Goal: Task Accomplishment & Management: Use online tool/utility

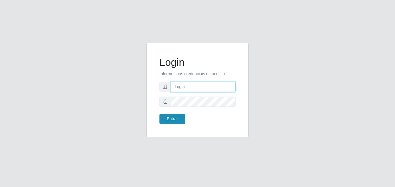
type input "Edilson.mesquita@hiperqueiroz.com.br"
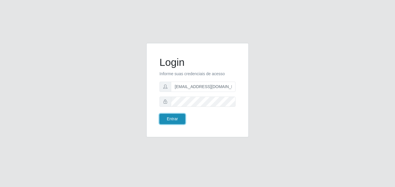
click at [172, 117] on button "Entrar" at bounding box center [173, 119] width 26 height 10
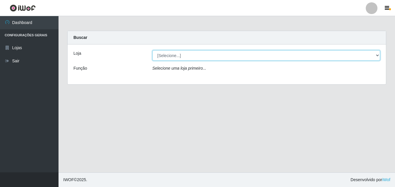
click at [378, 55] on select "[Selecione...] Hiper Queiroz - Boa Vista" at bounding box center [267, 55] width 228 height 10
select select "514"
click at [153, 50] on select "[Selecione...] Hiper Queiroz - Boa Vista" at bounding box center [267, 55] width 228 height 10
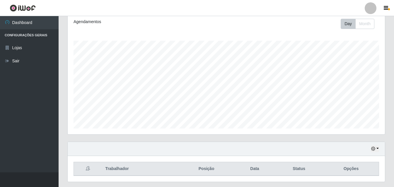
scroll to position [98, 0]
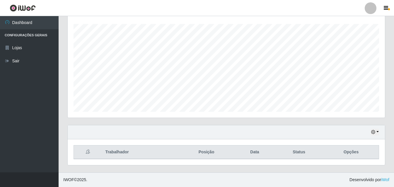
drag, startPoint x: 206, startPoint y: 154, endPoint x: 241, endPoint y: 154, distance: 34.9
click at [210, 154] on th "Posição" at bounding box center [206, 153] width 57 height 14
drag, startPoint x: 254, startPoint y: 151, endPoint x: 279, endPoint y: 156, distance: 25.7
click at [262, 154] on th "Data" at bounding box center [255, 153] width 40 height 14
click at [355, 153] on th "Opções" at bounding box center [350, 153] width 55 height 14
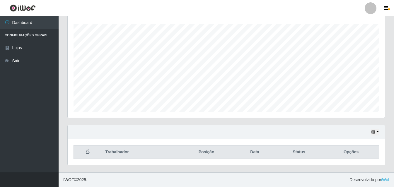
click at [117, 153] on th "Trabalhador" at bounding box center [140, 153] width 76 height 14
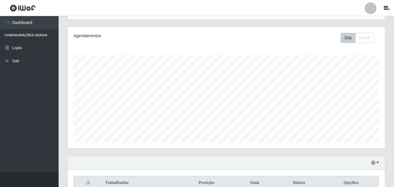
scroll to position [0, 0]
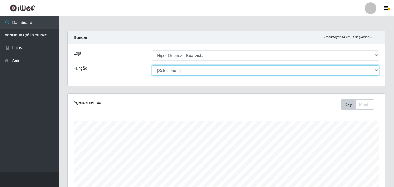
click at [172, 69] on select "[Selecione...] Embalador Embalador + Embalador ++ Operador de Caixa Operador de…" at bounding box center [265, 70] width 227 height 10
select select "22"
click at [152, 65] on select "[Selecione...] Embalador Embalador + Embalador ++ Operador de Caixa Operador de…" at bounding box center [265, 70] width 227 height 10
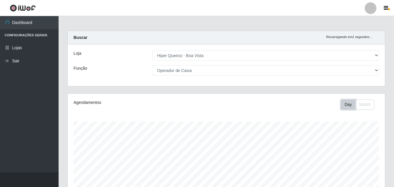
click at [345, 104] on button "Day" at bounding box center [348, 105] width 15 height 10
drag, startPoint x: 96, startPoint y: 20, endPoint x: 90, endPoint y: -9, distance: 30.2
click at [90, 0] on html "Perfil Alterar Senha Sair Dashboard Configurações Gerais Lojas Sair Carregando.…" at bounding box center [197, 142] width 394 height 285
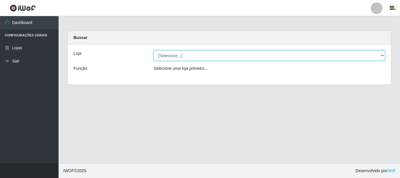
click at [178, 55] on select "[Selecione...] Hiper Queiroz - [GEOGRAPHIC_DATA]" at bounding box center [270, 55] width 232 height 10
select select "514"
click at [154, 50] on select "[Selecione...] Hiper Queiroz - [GEOGRAPHIC_DATA]" at bounding box center [270, 55] width 232 height 10
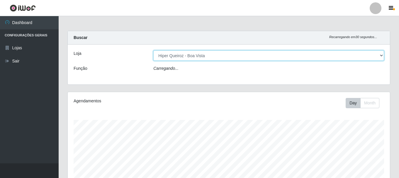
scroll to position [122, 322]
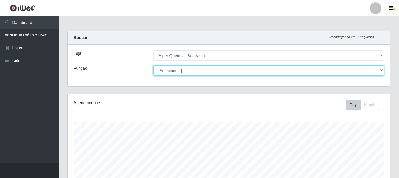
click at [380, 69] on select "[Selecione...] Embalador Embalador + Embalador ++ Operador de Caixa Operador de…" at bounding box center [268, 70] width 231 height 10
click at [153, 65] on select "[Selecione...] Embalador Embalador + Embalador ++ Operador de Caixa Operador de…" at bounding box center [268, 70] width 231 height 10
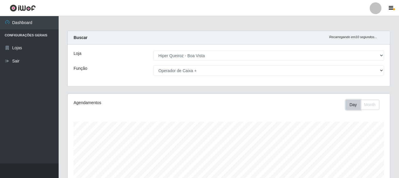
click at [355, 103] on button "Day" at bounding box center [352, 105] width 15 height 10
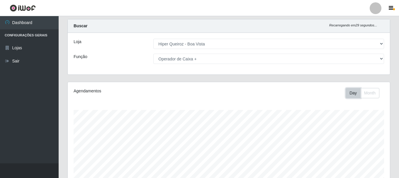
scroll to position [0, 0]
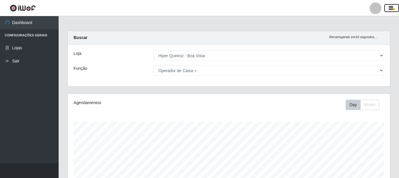
click at [389, 7] on icon "button" at bounding box center [390, 8] width 4 height 5
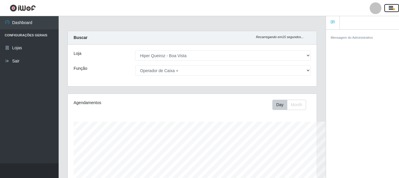
scroll to position [292840, 292713]
click at [366, 37] on small "Mensagem do Administrativo" at bounding box center [351, 38] width 42 height 4
click at [389, 7] on icon "button" at bounding box center [390, 8] width 4 height 5
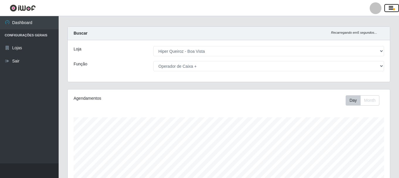
scroll to position [0, 0]
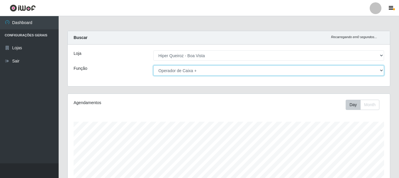
click at [380, 69] on select "[Selecione...] Embalador Embalador + Embalador ++ Operador de Caixa Operador de…" at bounding box center [268, 70] width 231 height 10
click at [153, 65] on select "[Selecione...] Embalador Embalador + Embalador ++ Operador de Caixa Operador de…" at bounding box center [268, 70] width 231 height 10
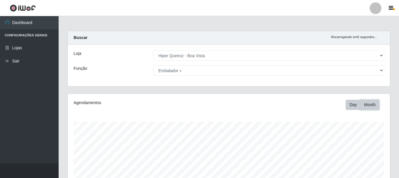
click at [368, 105] on button "Month" at bounding box center [369, 105] width 19 height 10
click at [353, 104] on button "Day" at bounding box center [352, 105] width 15 height 10
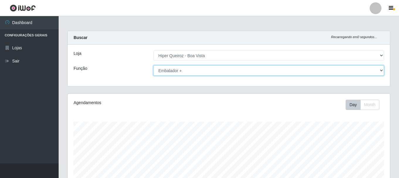
click at [380, 71] on select "[Selecione...] Embalador Embalador + Embalador ++ Operador de Caixa Operador de…" at bounding box center [268, 70] width 231 height 10
select select "72"
click at [153, 65] on select "[Selecione...] Embalador Embalador + Embalador ++ Operador de Caixa Operador de…" at bounding box center [268, 70] width 231 height 10
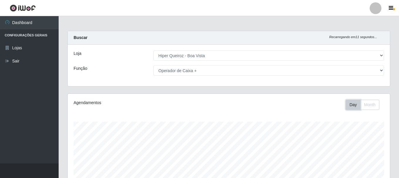
click at [354, 104] on button "Day" at bounding box center [352, 105] width 15 height 10
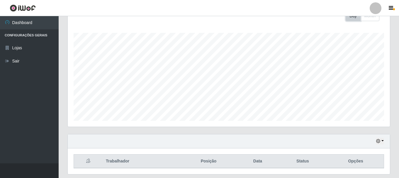
scroll to position [107, 0]
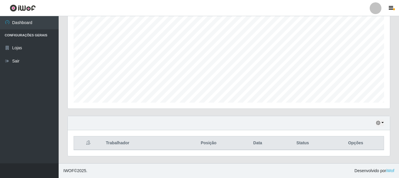
click at [353, 142] on th "Opções" at bounding box center [355, 143] width 56 height 14
click at [305, 144] on th "Status" at bounding box center [303, 143] width 50 height 14
click at [381, 122] on button "button" at bounding box center [380, 123] width 8 height 7
click at [287, 108] on div "Agendamentos Day Month" at bounding box center [229, 48] width 322 height 122
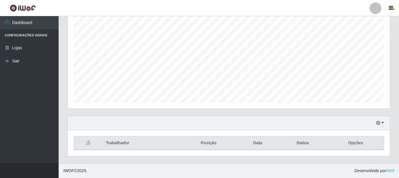
click at [124, 142] on th "Trabalhador" at bounding box center [140, 143] width 77 height 14
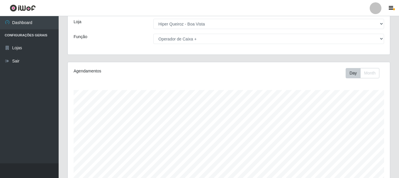
scroll to position [0, 0]
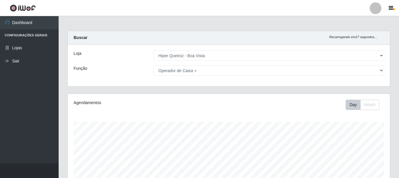
click at [376, 6] on div at bounding box center [375, 8] width 12 height 12
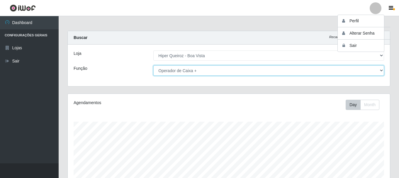
click at [258, 75] on select "[Selecione...] Embalador Embalador + Embalador ++ Operador de Caixa Operador de…" at bounding box center [268, 70] width 231 height 10
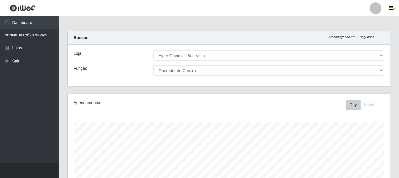
click at [123, 65] on div "Loja [Selecione...] Hiper Queiroz - Boa Vista Função [Selecione...] Embalador E…" at bounding box center [229, 66] width 322 height 42
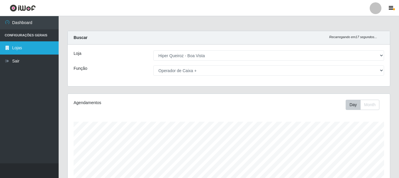
click at [28, 47] on link "Lojas" at bounding box center [29, 47] width 59 height 13
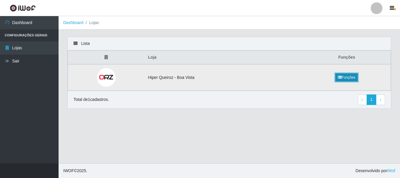
click at [349, 76] on link "Funções" at bounding box center [346, 77] width 23 height 8
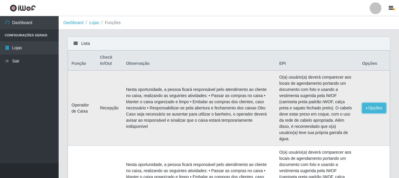
click at [373, 106] on button "Opções" at bounding box center [374, 108] width 24 height 10
click at [366, 129] on td "Opções Editar" at bounding box center [373, 107] width 31 height 75
click at [76, 44] on icon at bounding box center [76, 43] width 4 height 4
click at [113, 24] on li "Funções" at bounding box center [110, 23] width 22 height 6
click at [93, 23] on link "Lojas" at bounding box center [94, 22] width 10 height 5
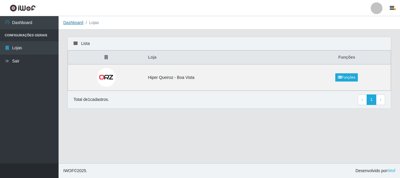
click at [78, 22] on link "Dashboard" at bounding box center [73, 22] width 20 height 5
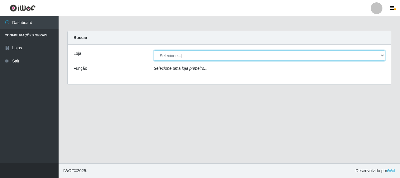
click at [382, 54] on select "[Selecione...] Hiper Queiroz - Boa Vista" at bounding box center [270, 55] width 232 height 10
select select "514"
click at [154, 50] on select "[Selecione...] Hiper Queiroz - Boa Vista" at bounding box center [270, 55] width 232 height 10
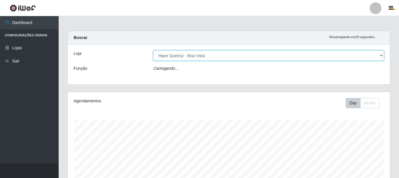
scroll to position [122, 322]
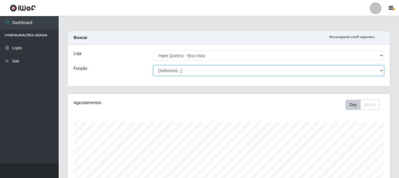
click at [172, 69] on select "[Selecione...] Embalador Embalador + Embalador ++ Operador de Caixa Operador de…" at bounding box center [268, 70] width 231 height 10
select select "70"
click at [153, 65] on select "[Selecione...] Embalador Embalador + Embalador ++ Operador de Caixa Operador de…" at bounding box center [268, 70] width 231 height 10
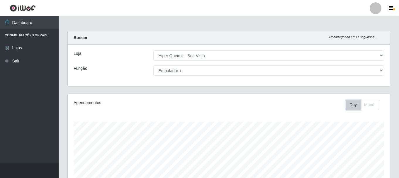
click at [354, 103] on button "Day" at bounding box center [352, 105] width 15 height 10
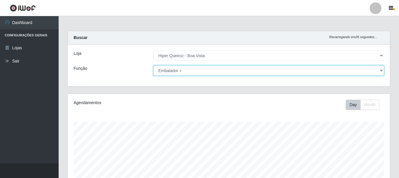
click at [381, 70] on select "[Selecione...] Embalador Embalador + Embalador ++ Operador de Caixa Operador de…" at bounding box center [268, 70] width 231 height 10
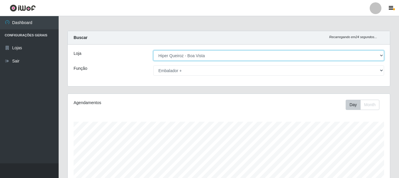
click at [380, 54] on select "[Selecione...] Hiper Queiroz - Boa Vista" at bounding box center [268, 55] width 231 height 10
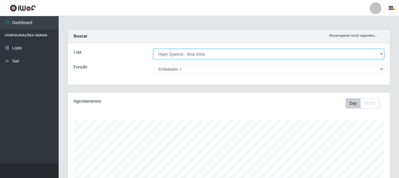
scroll to position [0, 0]
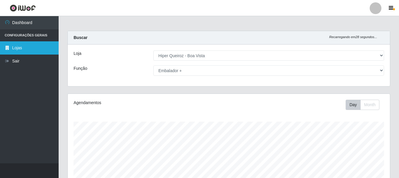
click at [17, 48] on link "Lojas" at bounding box center [29, 47] width 59 height 13
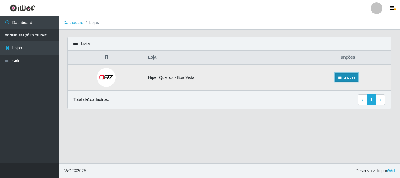
click at [347, 74] on link "Funções" at bounding box center [346, 77] width 23 height 8
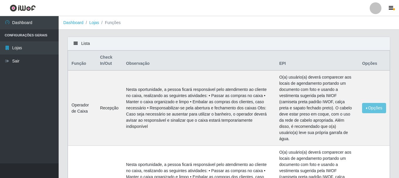
click at [112, 22] on li "Funções" at bounding box center [110, 23] width 22 height 6
click at [95, 22] on link "Lojas" at bounding box center [94, 22] width 10 height 5
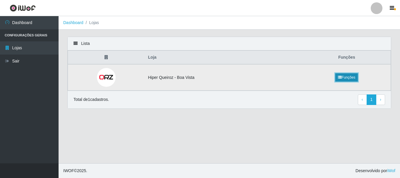
click at [347, 76] on link "Funções" at bounding box center [346, 77] width 23 height 8
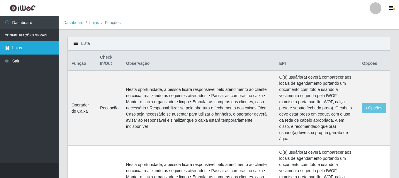
click at [29, 47] on link "Lojas" at bounding box center [29, 47] width 59 height 13
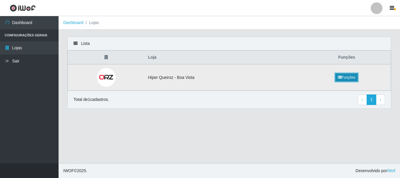
click at [350, 76] on link "Funções" at bounding box center [346, 77] width 23 height 8
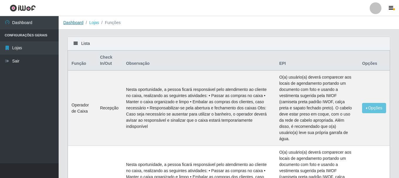
click at [71, 22] on link "Dashboard" at bounding box center [73, 22] width 20 height 5
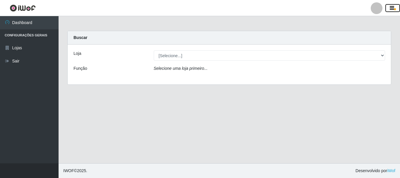
click at [389, 7] on icon "button" at bounding box center [392, 8] width 4 height 5
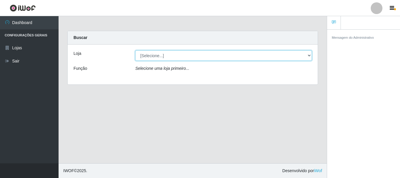
click at [309, 56] on select "[Selecione...] Hiper Queiroz - Boa Vista" at bounding box center [223, 55] width 177 height 10
select select "514"
click at [135, 50] on select "[Selecione...] Hiper Queiroz - Boa Vista" at bounding box center [223, 55] width 177 height 10
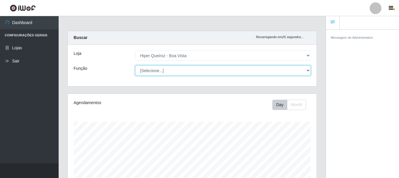
click at [307, 70] on select "[Selecione...] Embalador Embalador + Embalador ++ Operador de Caixa Operador de…" at bounding box center [222, 70] width 175 height 10
click at [135, 65] on select "[Selecione...] Embalador Embalador + Embalador ++ Operador de Caixa Operador de…" at bounding box center [222, 70] width 175 height 10
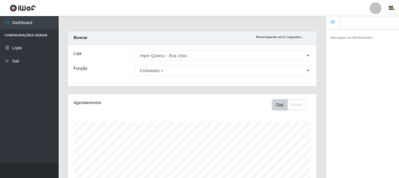
click at [280, 103] on button "Day" at bounding box center [279, 105] width 15 height 10
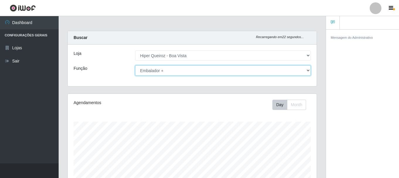
click at [308, 71] on select "[Selecione...] Embalador Embalador + Embalador ++ Operador de Caixa Operador de…" at bounding box center [222, 70] width 175 height 10
select select "1"
click at [135, 65] on select "[Selecione...] Embalador Embalador + Embalador ++ Operador de Caixa Operador de…" at bounding box center [222, 70] width 175 height 10
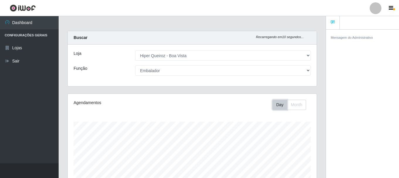
click at [280, 107] on button "Day" at bounding box center [279, 105] width 15 height 10
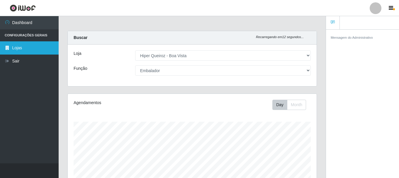
click at [26, 46] on link "Lojas" at bounding box center [29, 47] width 59 height 13
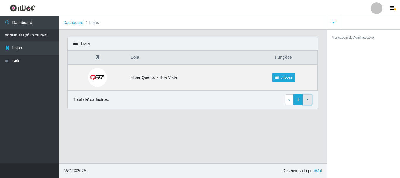
click at [308, 100] on span "›" at bounding box center [307, 99] width 1 height 5
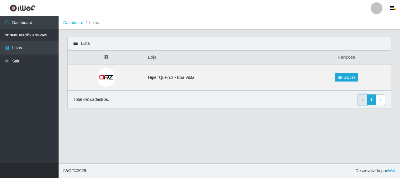
click at [361, 99] on link "‹ Previous" at bounding box center [362, 99] width 9 height 11
click at [348, 77] on link "Funções" at bounding box center [346, 77] width 23 height 8
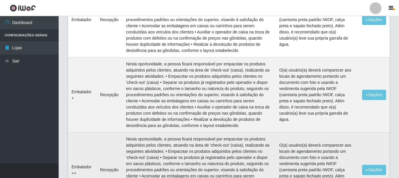
scroll to position [364, 0]
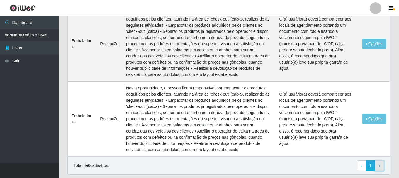
click at [380, 160] on link "› Next" at bounding box center [379, 165] width 9 height 11
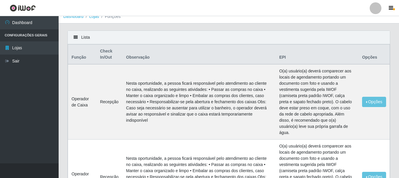
scroll to position [0, 0]
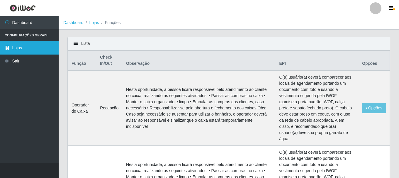
click at [28, 44] on link "Lojas" at bounding box center [29, 47] width 59 height 13
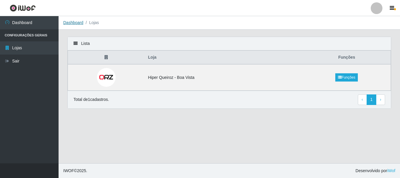
click at [73, 22] on link "Dashboard" at bounding box center [73, 22] width 20 height 5
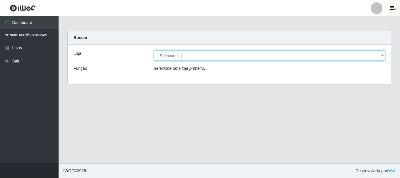
click at [383, 56] on select "[Selecione...] Hiper Queiroz - Boa Vista" at bounding box center [270, 55] width 232 height 10
select select "514"
click at [154, 50] on select "[Selecione...] Hiper Queiroz - Boa Vista" at bounding box center [270, 55] width 232 height 10
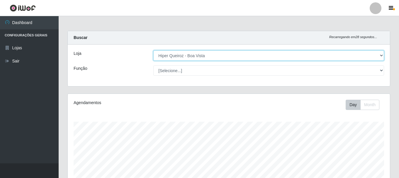
scroll to position [122, 322]
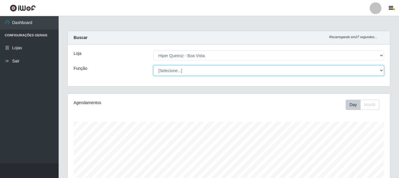
click at [380, 69] on select "[Selecione...] Embalador Embalador + Embalador ++ Operador de Caixa Operador de…" at bounding box center [268, 70] width 231 height 10
select select "1"
click at [153, 65] on select "[Selecione...] Embalador Embalador + Embalador ++ Operador de Caixa Operador de…" at bounding box center [268, 70] width 231 height 10
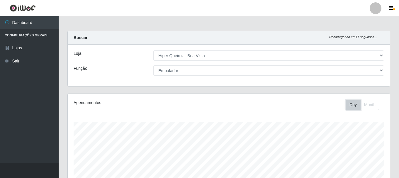
click at [353, 105] on button "Day" at bounding box center [352, 105] width 15 height 10
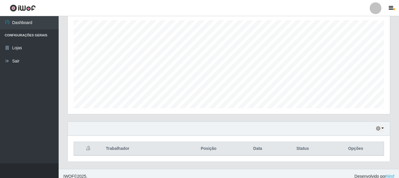
scroll to position [107, 0]
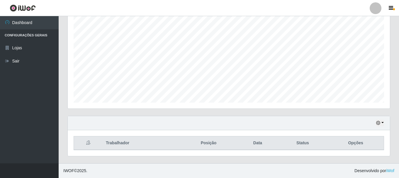
click at [88, 142] on icon at bounding box center [88, 142] width 4 height 4
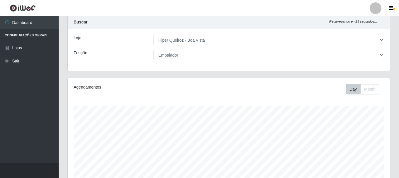
scroll to position [0, 0]
